Goal: Task Accomplishment & Management: Manage account settings

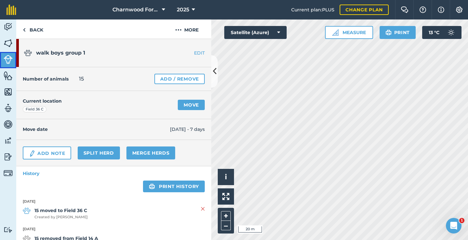
click at [9, 62] on img at bounding box center [8, 59] width 9 height 9
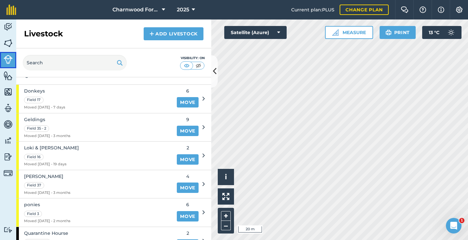
scroll to position [455, 0]
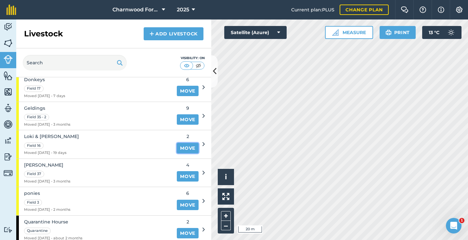
click at [179, 149] on link "Move" at bounding box center [188, 148] width 22 height 10
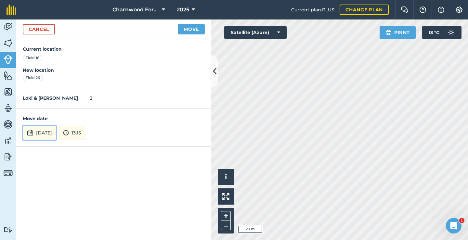
click at [50, 134] on button "24th Sep 2025" at bounding box center [39, 133] width 33 height 14
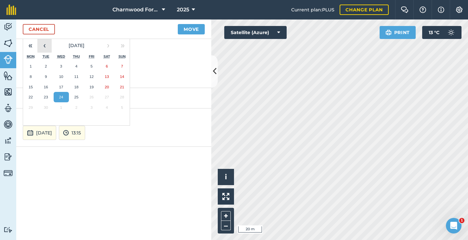
click at [42, 48] on button "‹" at bounding box center [44, 45] width 14 height 14
click at [38, 46] on button "‹" at bounding box center [44, 45] width 14 height 14
click at [39, 46] on button "‹" at bounding box center [44, 45] width 14 height 14
click at [76, 87] on abbr "12" at bounding box center [76, 87] width 4 height 4
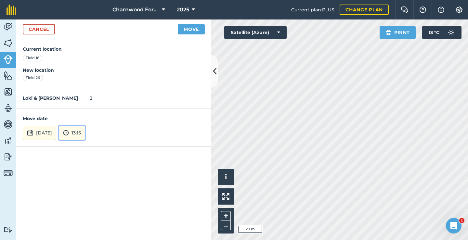
click at [85, 133] on button "13:15" at bounding box center [72, 133] width 26 height 14
click at [88, 72] on button "12:30" at bounding box center [74, 74] width 31 height 10
click at [189, 32] on button "Move" at bounding box center [191, 29] width 27 height 10
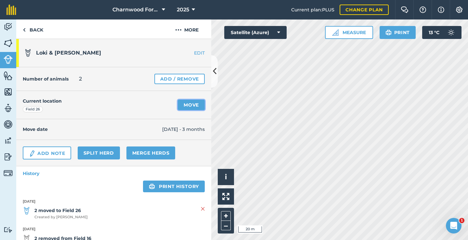
click at [187, 107] on link "Move" at bounding box center [191, 105] width 27 height 10
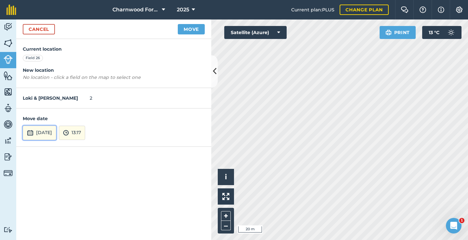
click at [52, 134] on button "24th Sep 2025" at bounding box center [39, 133] width 33 height 14
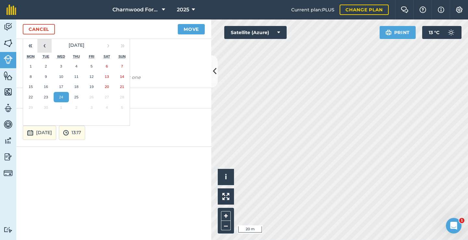
click at [42, 48] on button "‹" at bounding box center [44, 45] width 14 height 14
click at [44, 49] on button "‹" at bounding box center [44, 45] width 14 height 14
click at [78, 109] on abbr "31" at bounding box center [76, 107] width 4 height 4
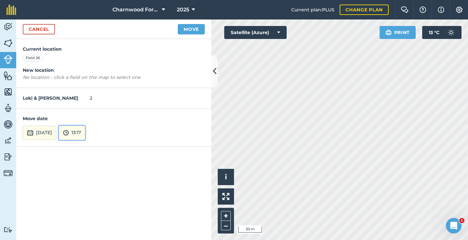
click at [85, 134] on button "13:17" at bounding box center [72, 133] width 26 height 14
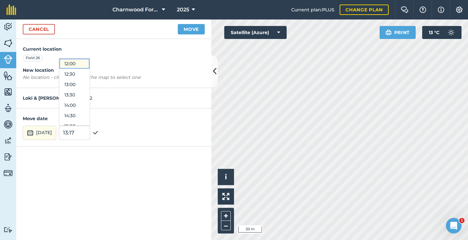
click at [84, 66] on button "12:00" at bounding box center [74, 63] width 31 height 10
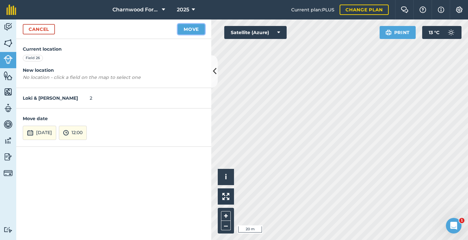
click at [201, 32] on button "Move" at bounding box center [191, 29] width 27 height 10
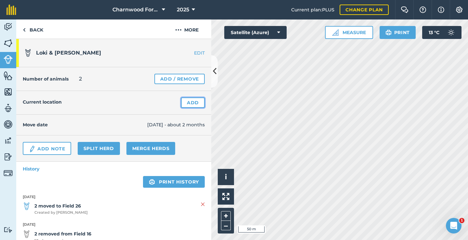
click at [195, 103] on link "Add" at bounding box center [193, 102] width 24 height 10
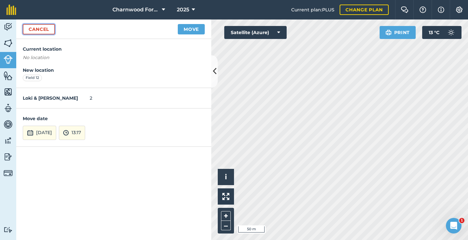
click at [40, 28] on link "Cancel" at bounding box center [39, 29] width 32 height 10
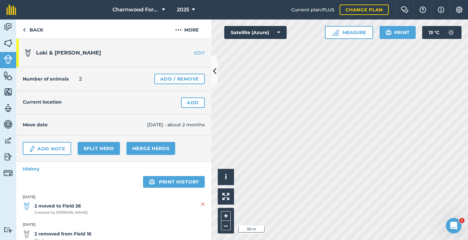
click at [158, 64] on div "Activity Fields Livestock Features Maps Team Vehicles Data Reporting Billing Tu…" at bounding box center [234, 129] width 468 height 221
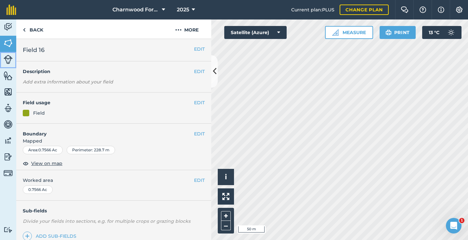
click at [8, 62] on img at bounding box center [8, 59] width 9 height 9
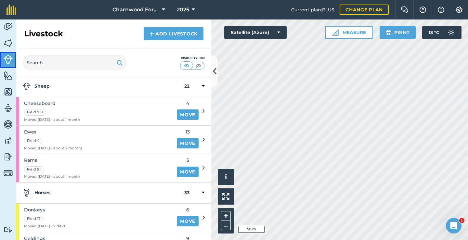
scroll to position [422, 0]
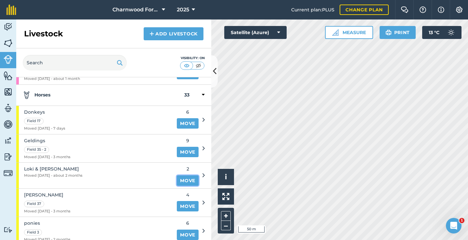
click at [189, 180] on link "Move" at bounding box center [188, 180] width 22 height 10
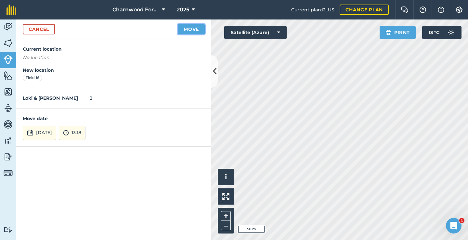
click at [191, 32] on button "Move" at bounding box center [191, 29] width 27 height 10
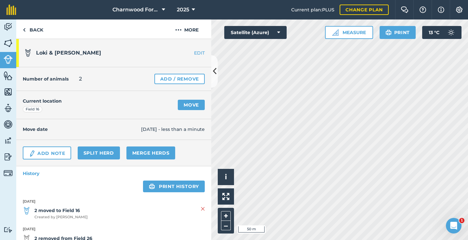
scroll to position [32, 0]
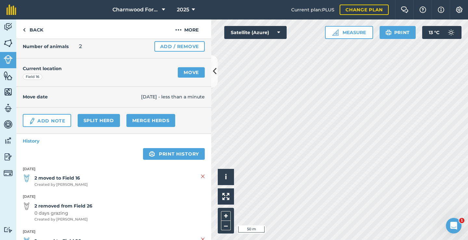
click at [143, 98] on span "24/09/25 - less than a minute" at bounding box center [173, 96] width 64 height 7
click at [7, 40] on img at bounding box center [8, 43] width 9 height 10
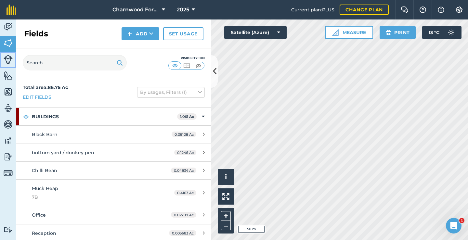
click at [5, 59] on img at bounding box center [8, 59] width 9 height 9
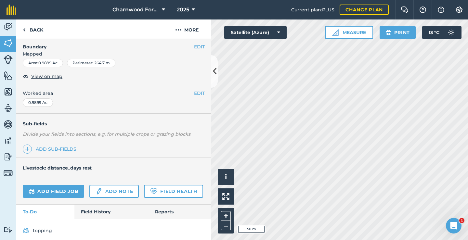
scroll to position [110, 0]
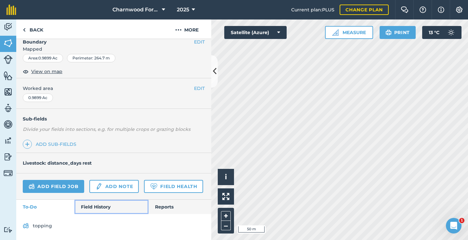
click at [96, 206] on link "Field History" at bounding box center [111, 207] width 74 height 14
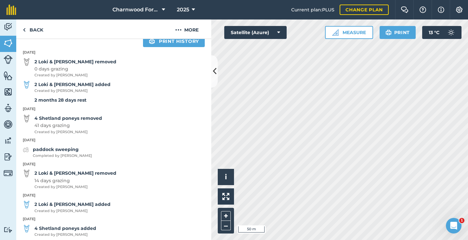
scroll to position [267, 0]
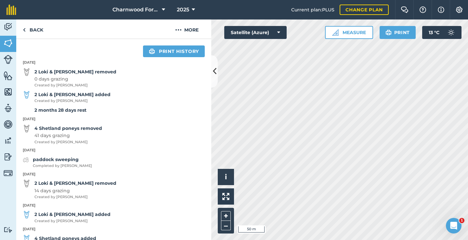
click at [59, 83] on span "0 days grazing" at bounding box center [75, 78] width 82 height 7
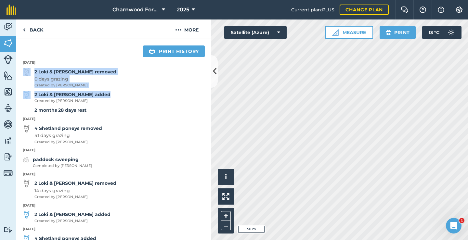
drag, startPoint x: 29, startPoint y: 97, endPoint x: 127, endPoint y: 109, distance: 98.5
click at [127, 109] on div "[DATE] 2 [PERSON_NAME] & woody removed 0 days grazing Created by [PERSON_NAME] …" at bounding box center [113, 152] width 195 height 191
click at [127, 104] on div "2 Loki & woody added Created by Harriette O" at bounding box center [113, 97] width 195 height 13
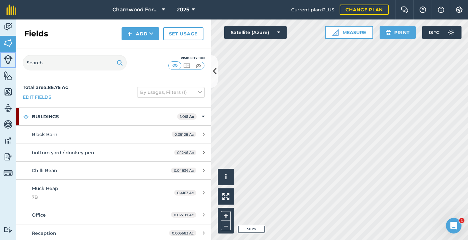
click at [10, 63] on img at bounding box center [8, 59] width 9 height 9
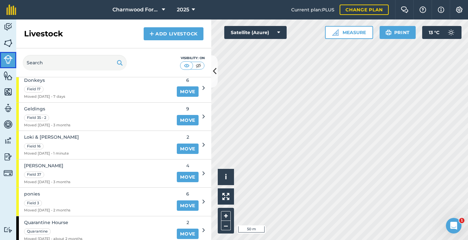
scroll to position [455, 0]
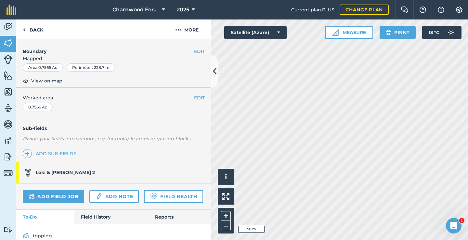
scroll to position [111, 0]
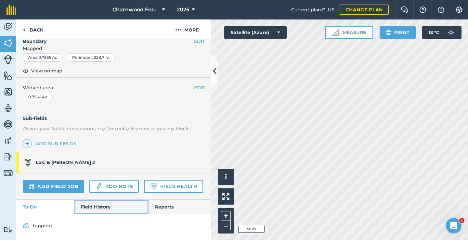
click at [102, 206] on link "Field History" at bounding box center [111, 207] width 74 height 14
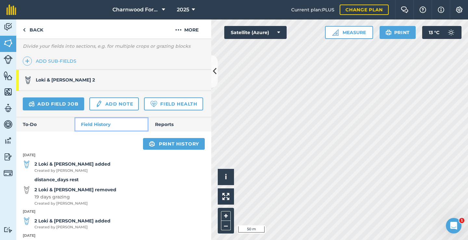
scroll to position [214, 0]
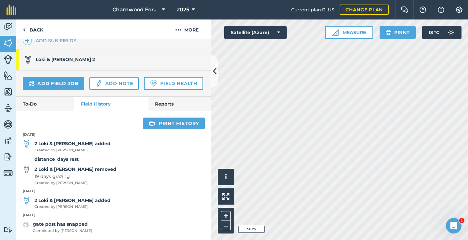
click at [68, 145] on strong "2 Loki & woody added" at bounding box center [72, 143] width 76 height 7
click at [43, 148] on span "Created by Rees L" at bounding box center [72, 151] width 76 height 6
drag, startPoint x: 24, startPoint y: 136, endPoint x: 44, endPoint y: 139, distance: 20.4
click at [44, 139] on div "24th September 2025 2 Loki & woody added Created by Rees L distance_days rest 2…" at bounding box center [113, 181] width 195 height 105
click at [146, 159] on p "distance_days rest" at bounding box center [115, 159] width 192 height 7
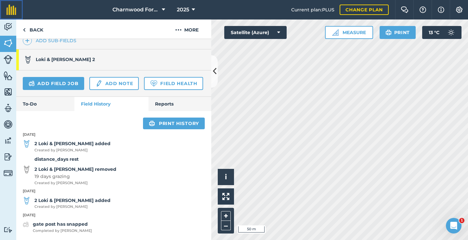
click at [8, 13] on img at bounding box center [11, 10] width 10 height 10
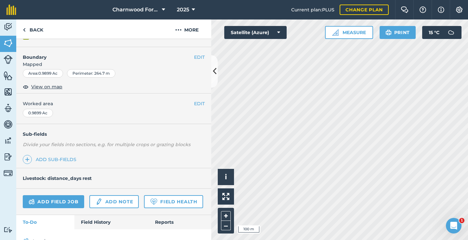
scroll to position [110, 0]
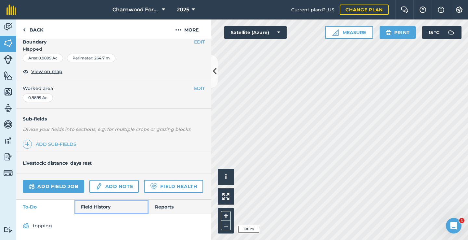
click at [90, 207] on link "Field History" at bounding box center [111, 207] width 74 height 14
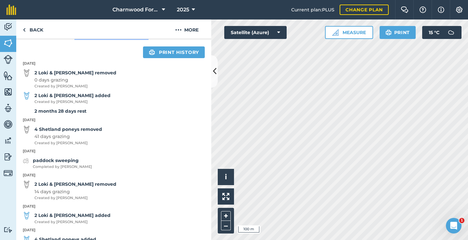
scroll to position [273, 0]
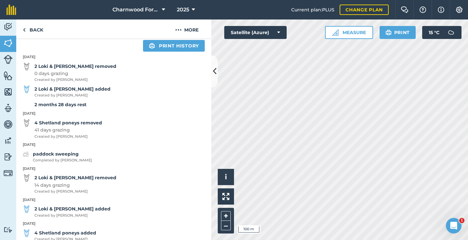
drag, startPoint x: 65, startPoint y: 130, endPoint x: 58, endPoint y: 92, distance: 39.3
click at [58, 94] on div "[DATE] 2 [PERSON_NAME] & woody removed 0 days grazing Created by [PERSON_NAME] …" at bounding box center [113, 147] width 195 height 191
click at [150, 135] on div "[DATE] 2 [PERSON_NAME] & woody removed 0 days grazing Created by [PERSON_NAME] …" at bounding box center [113, 147] width 195 height 191
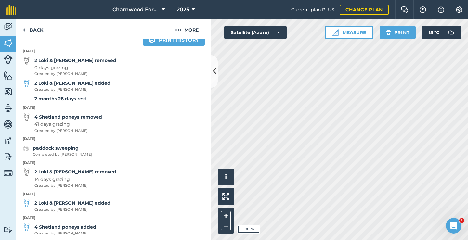
scroll to position [267, 0]
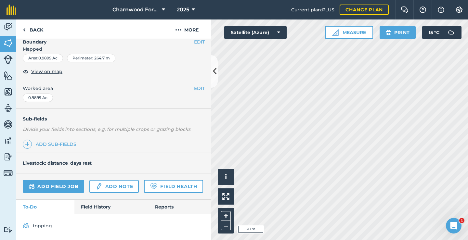
scroll to position [110, 0]
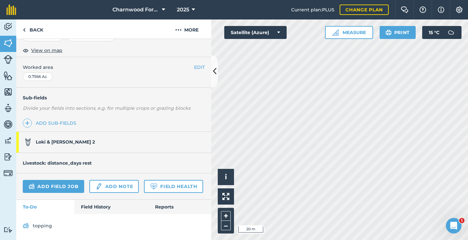
scroll to position [111, 0]
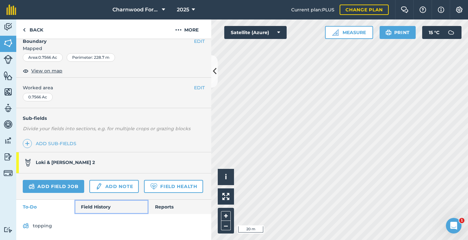
click at [99, 208] on link "Field History" at bounding box center [111, 207] width 74 height 14
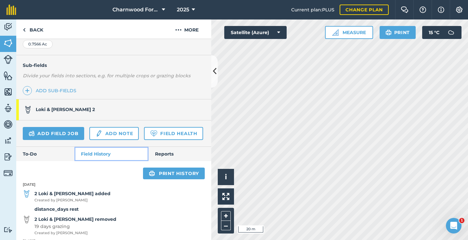
scroll to position [214, 0]
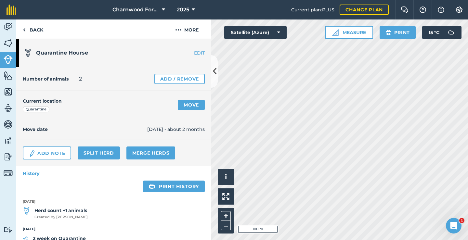
click at [197, 53] on link "EDIT" at bounding box center [190, 53] width 41 height 6
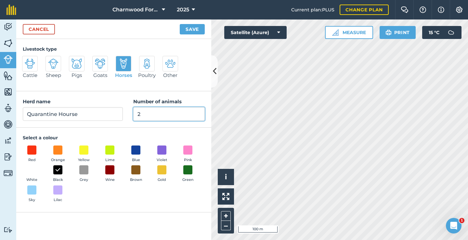
drag, startPoint x: 172, startPoint y: 117, endPoint x: 123, endPoint y: 114, distance: 48.2
click at [104, 117] on div "Herd name Quarantine Hourse Number of animals 2" at bounding box center [113, 109] width 195 height 36
click at [45, 31] on link "Cancel" at bounding box center [39, 29] width 32 height 10
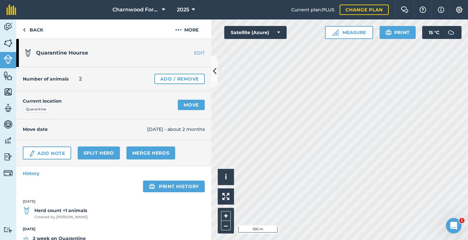
click at [197, 54] on link "EDIT" at bounding box center [190, 53] width 41 height 6
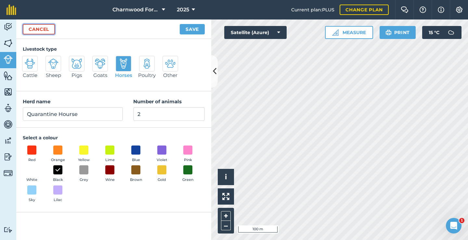
click at [45, 32] on link "Cancel" at bounding box center [39, 29] width 32 height 10
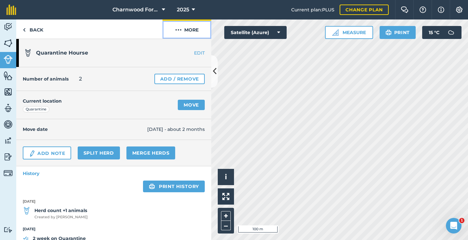
click at [187, 33] on button "More" at bounding box center [186, 28] width 49 height 19
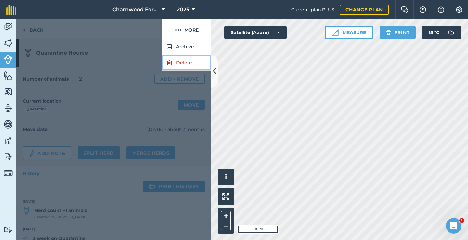
click at [186, 63] on link "Delete" at bounding box center [186, 63] width 49 height 16
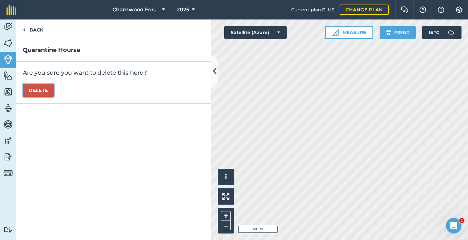
click at [28, 90] on button "Delete" at bounding box center [38, 90] width 31 height 13
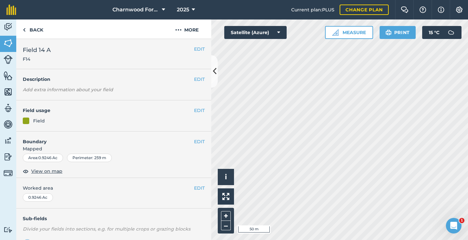
click at [215, 57] on div "Activity Fields Livestock Features Maps Team Vehicles Data Reporting Billing Tu…" at bounding box center [234, 129] width 468 height 221
click at [194, 111] on button "EDIT" at bounding box center [199, 110] width 11 height 7
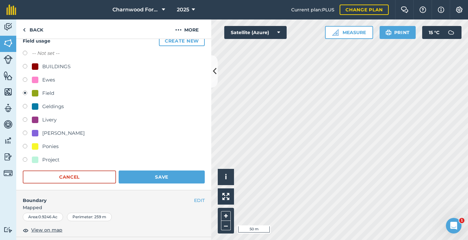
scroll to position [32, 0]
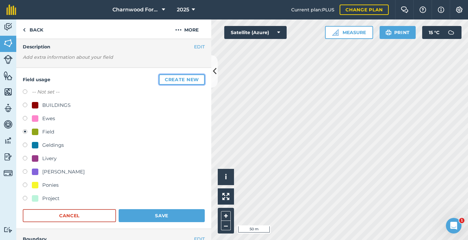
click at [179, 82] on button "Create new" at bounding box center [182, 79] width 46 height 10
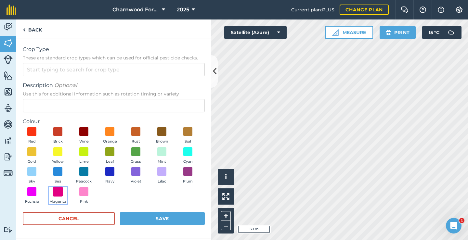
click at [58, 191] on span at bounding box center [58, 192] width 10 height 10
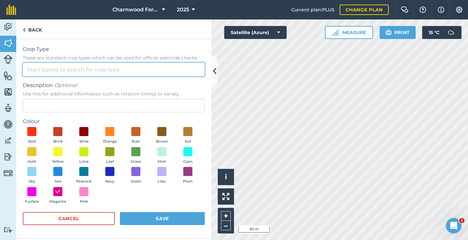
click at [53, 69] on input "Crop Type These are standard crop types which can be used for official pesticid…" at bounding box center [114, 70] width 182 height 14
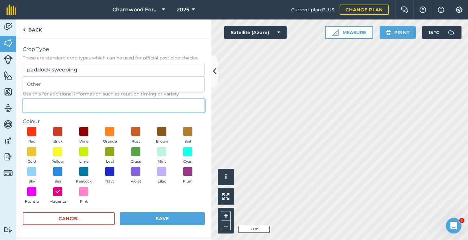
click at [45, 108] on input "Description Optional Use this for additional information such as rotation timin…" at bounding box center [114, 106] width 182 height 14
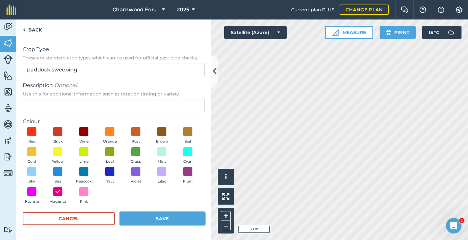
click at [152, 220] on button "Save" at bounding box center [162, 218] width 85 height 13
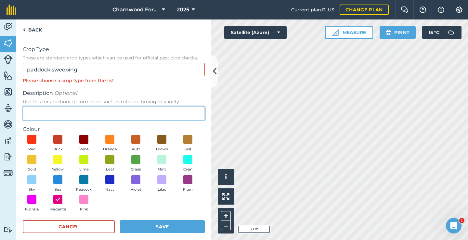
click at [85, 109] on input "Description Optional Use this for additional information such as rotation timin…" at bounding box center [114, 114] width 182 height 14
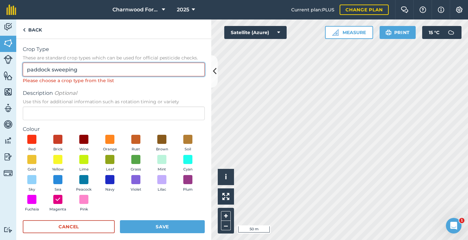
click at [107, 72] on input "paddock sweeping" at bounding box center [114, 70] width 182 height 14
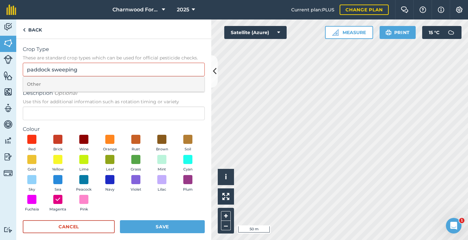
click at [42, 84] on li "Other" at bounding box center [113, 84] width 181 height 15
type input "Other"
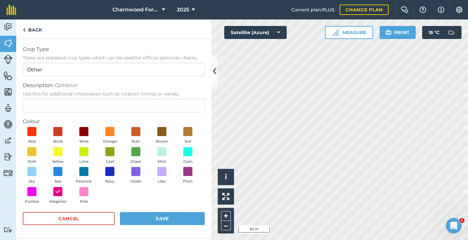
click at [54, 98] on div "Description Optional Use this for additional information such as rotation timin…" at bounding box center [114, 97] width 182 height 31
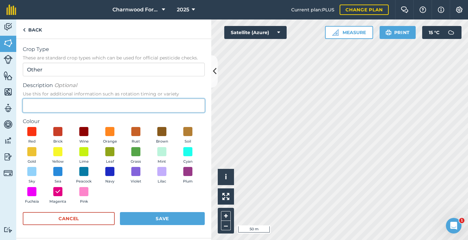
click at [53, 108] on input "Description Optional Use this for additional information such as rotation timin…" at bounding box center [114, 106] width 182 height 14
type input "paddock sweeping"
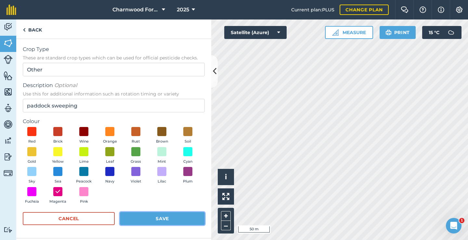
click at [162, 218] on button "Save" at bounding box center [162, 218] width 85 height 13
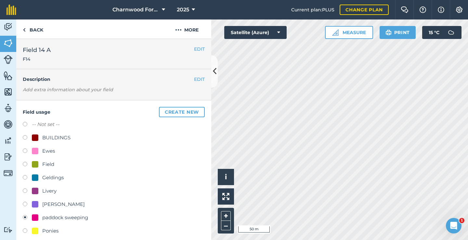
click at [45, 218] on div "paddock sweeping" at bounding box center [65, 218] width 46 height 8
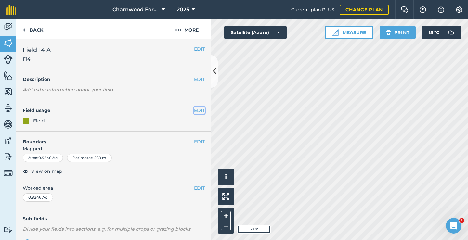
click at [199, 108] on button "EDIT" at bounding box center [199, 110] width 11 height 7
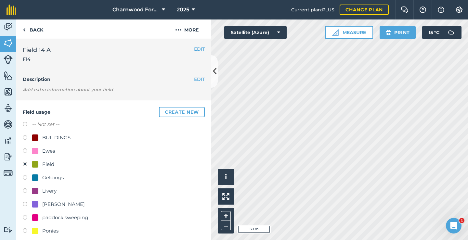
drag, startPoint x: 26, startPoint y: 218, endPoint x: 75, endPoint y: 215, distance: 49.2
click at [27, 218] on label at bounding box center [27, 218] width 9 height 6
radio input "true"
radio input "false"
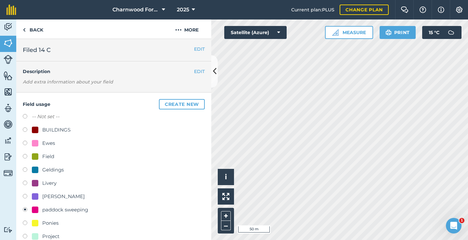
click at [43, 210] on div "paddock sweeping" at bounding box center [65, 210] width 46 height 8
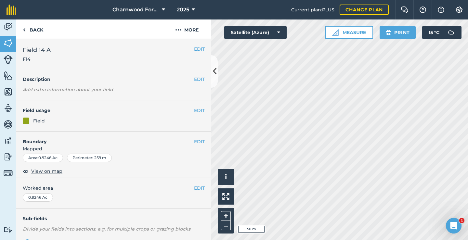
click at [200, 111] on div "EDIT Field usage Field" at bounding box center [113, 115] width 195 height 31
click at [198, 111] on button "EDIT" at bounding box center [199, 110] width 11 height 7
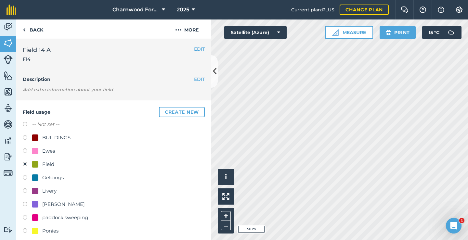
click at [26, 217] on label at bounding box center [27, 218] width 9 height 6
radio input "true"
radio input "false"
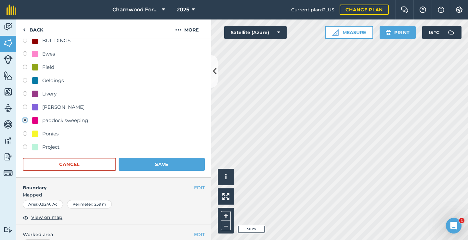
scroll to position [97, 0]
click at [151, 167] on button "Save" at bounding box center [162, 164] width 86 height 13
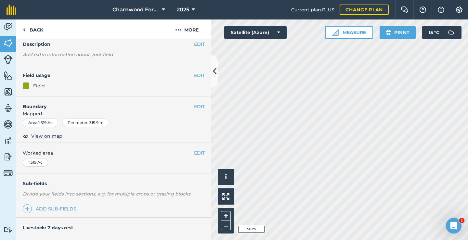
scroll to position [25, 0]
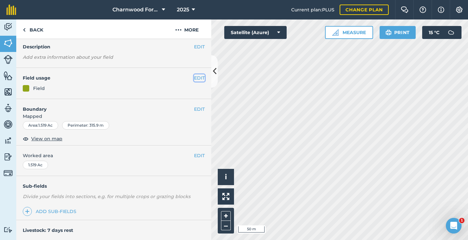
click at [196, 79] on button "EDIT" at bounding box center [199, 77] width 11 height 7
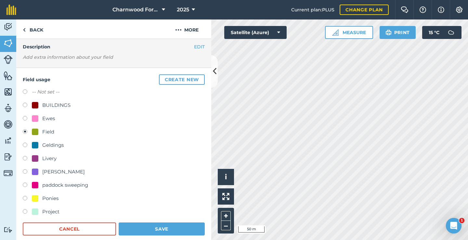
click at [22, 187] on div "Field usage Create new -- Not set -- BUILDINGS Ewes Field Geldings Livery Mares…" at bounding box center [113, 155] width 195 height 175
click at [25, 187] on label at bounding box center [27, 186] width 9 height 6
radio input "true"
radio input "false"
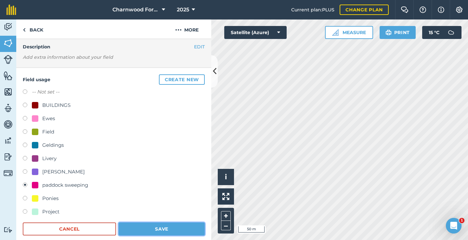
click at [162, 226] on button "Save" at bounding box center [162, 229] width 86 height 13
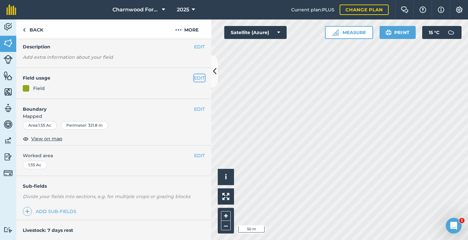
click at [195, 80] on button "EDIT" at bounding box center [199, 77] width 11 height 7
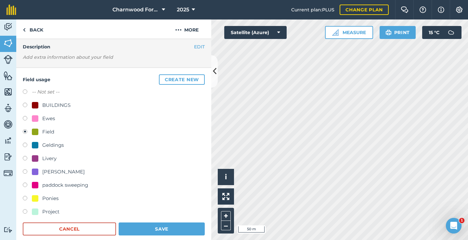
click at [24, 185] on label at bounding box center [27, 186] width 9 height 6
radio input "true"
radio input "false"
click at [152, 228] on button "Save" at bounding box center [162, 229] width 86 height 13
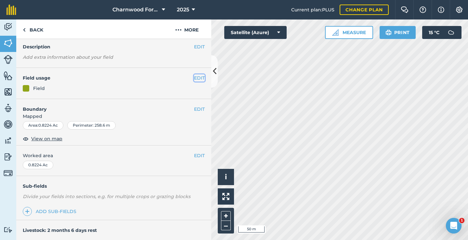
click at [198, 77] on button "EDIT" at bounding box center [199, 77] width 11 height 7
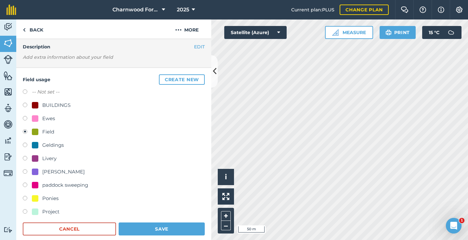
click at [27, 186] on label at bounding box center [27, 186] width 9 height 6
radio input "true"
radio input "false"
click at [157, 229] on button "Save" at bounding box center [162, 229] width 86 height 13
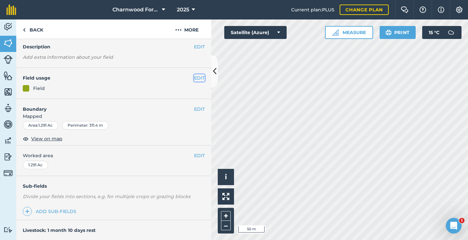
click at [197, 80] on button "EDIT" at bounding box center [199, 77] width 11 height 7
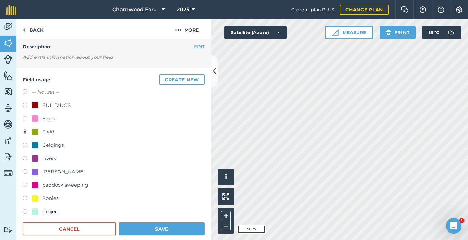
click at [26, 186] on label at bounding box center [27, 186] width 9 height 6
radio input "true"
radio input "false"
click at [153, 227] on button "Save" at bounding box center [162, 229] width 86 height 13
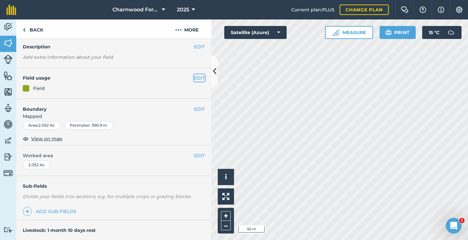
click at [198, 82] on button "EDIT" at bounding box center [199, 77] width 11 height 7
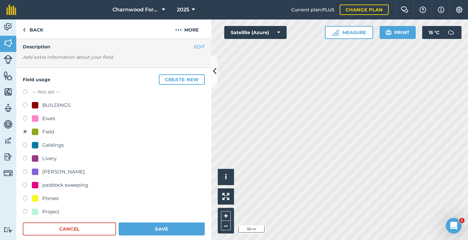
click at [27, 186] on label at bounding box center [27, 186] width 9 height 6
radio input "true"
radio input "false"
click at [164, 229] on button "Save" at bounding box center [162, 229] width 86 height 13
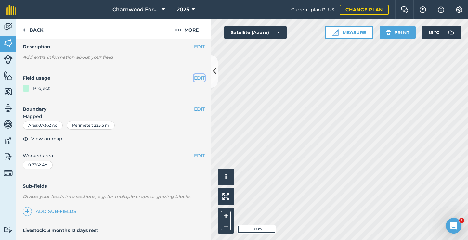
click at [198, 80] on button "EDIT" at bounding box center [199, 77] width 11 height 7
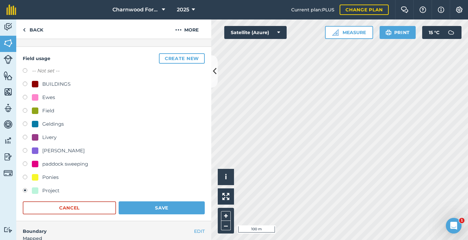
scroll to position [57, 0]
